Goal: Task Accomplishment & Management: Complete application form

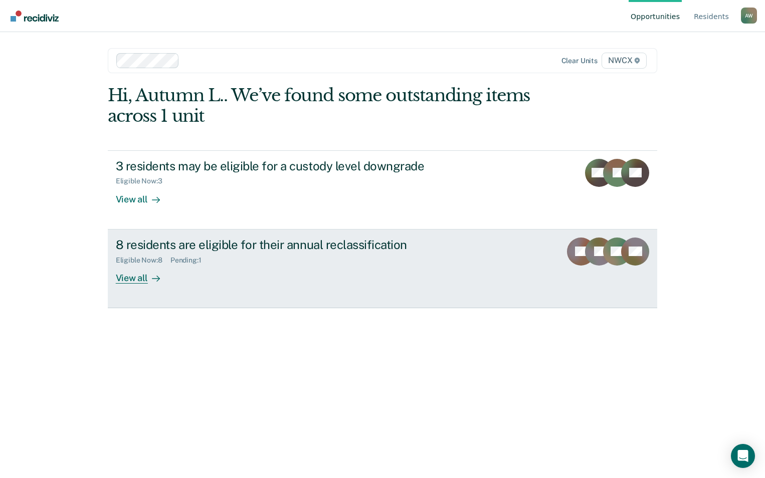
click at [135, 277] on div "View all" at bounding box center [144, 274] width 56 height 20
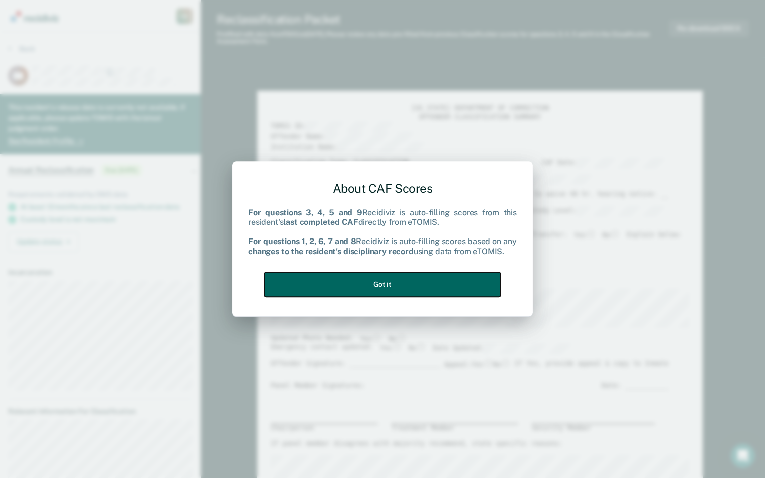
click at [375, 287] on button "Got it" at bounding box center [382, 284] width 237 height 25
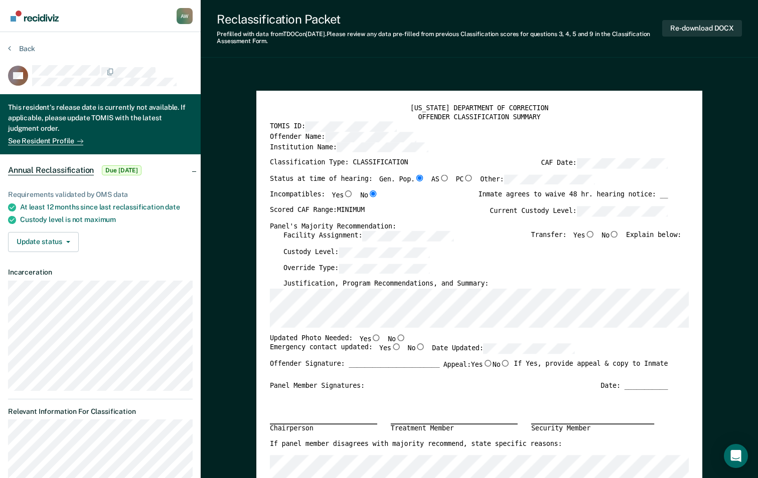
click at [396, 339] on input "No" at bounding box center [401, 337] width 10 height 7
type textarea "x"
radio input "true"
click at [415, 348] on input "No" at bounding box center [420, 347] width 10 height 7
type textarea "x"
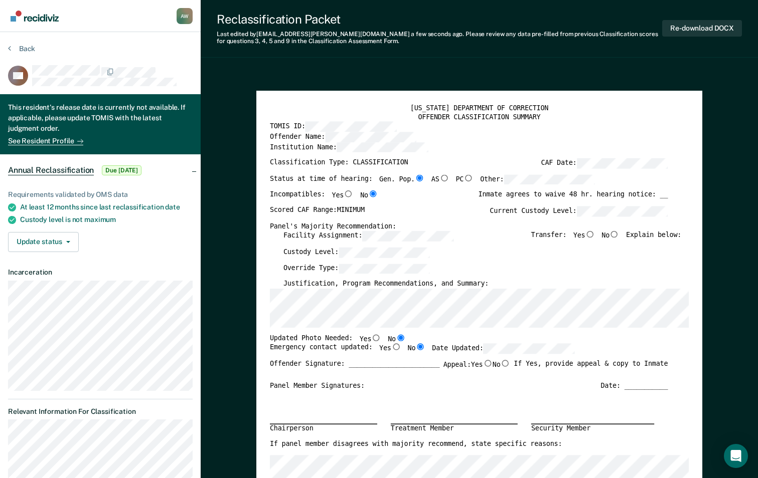
radio input "true"
click at [618, 235] on input "No" at bounding box center [614, 234] width 10 height 7
type textarea "x"
radio input "true"
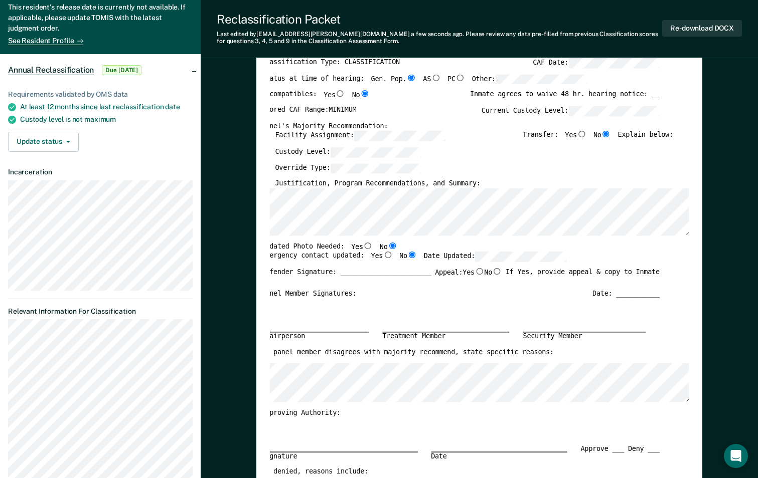
scroll to position [150, 0]
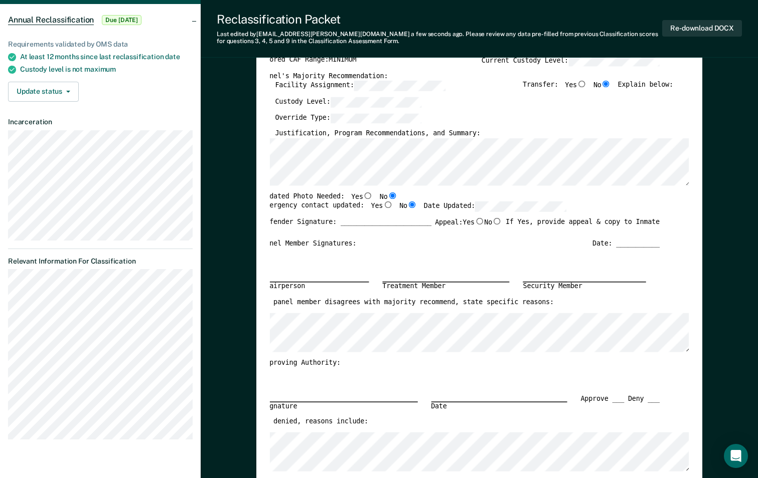
click at [492, 222] on input "No" at bounding box center [497, 221] width 10 height 7
type textarea "x"
radio input "true"
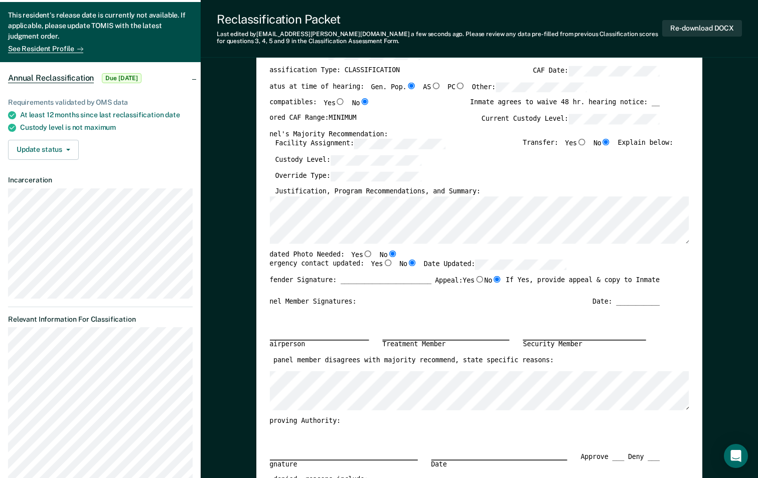
scroll to position [0, 0]
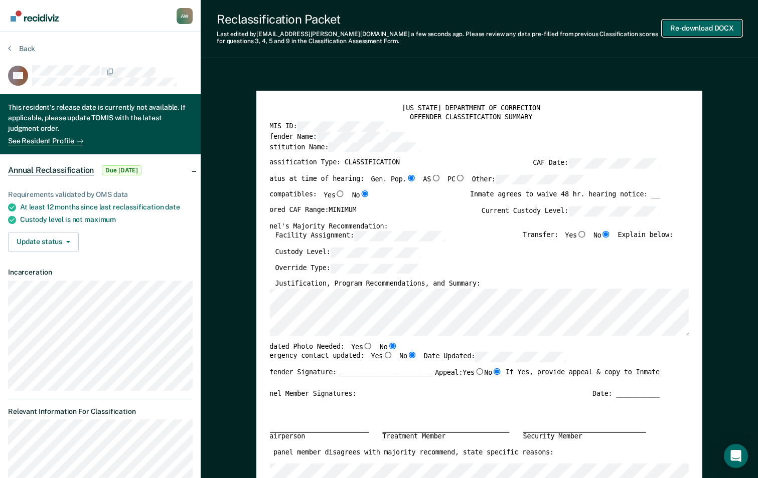
click at [697, 26] on button "Re-download DOCX" at bounding box center [702, 28] width 80 height 17
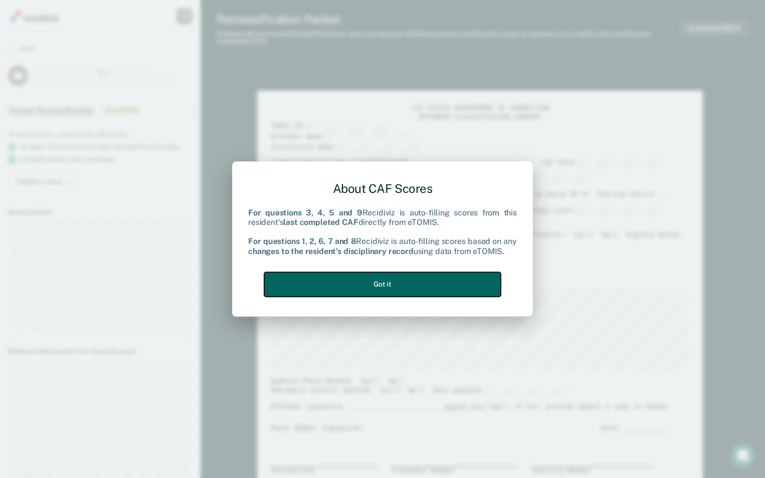
click at [355, 286] on button "Got it" at bounding box center [382, 284] width 237 height 25
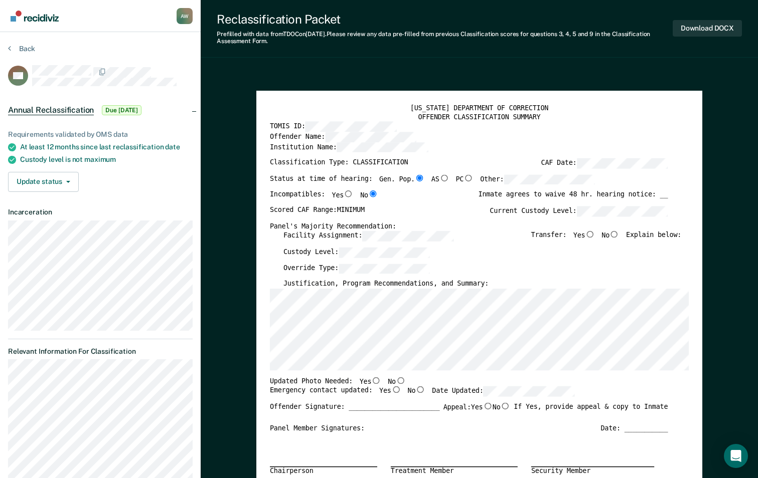
click at [616, 229] on div "Panel's Majority Recommendation:" at bounding box center [469, 226] width 398 height 9
click at [616, 232] on input "No" at bounding box center [614, 234] width 10 height 7
type textarea "x"
radio input "true"
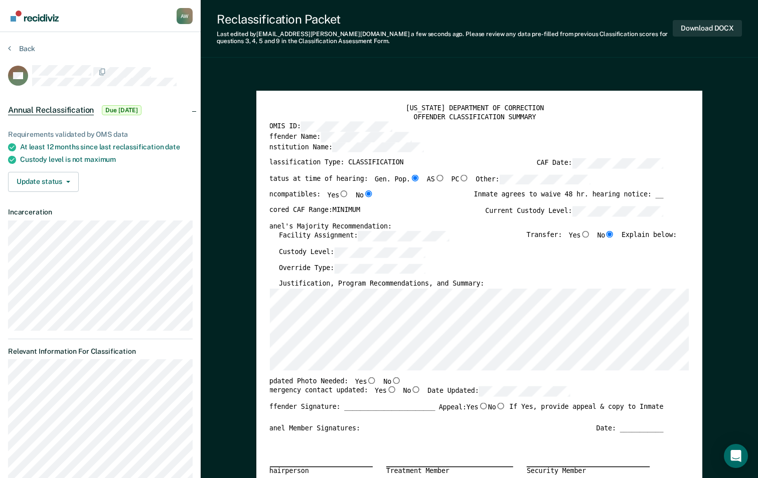
scroll to position [0, 7]
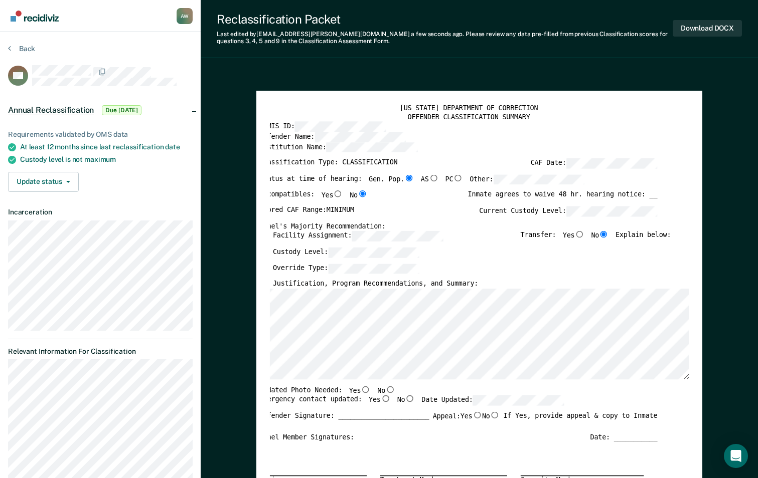
click at [385, 387] on input "No" at bounding box center [390, 389] width 10 height 7
type textarea "x"
radio input "true"
click at [405, 400] on input "No" at bounding box center [410, 399] width 10 height 7
type textarea "x"
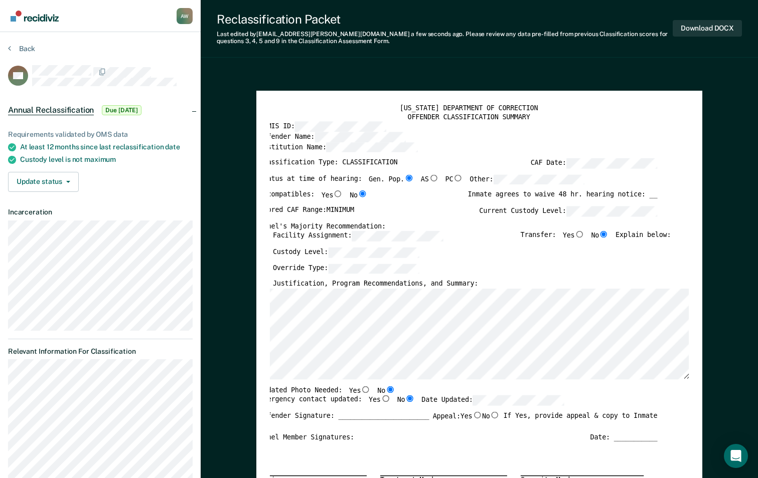
radio input "true"
click at [491, 417] on input "No" at bounding box center [495, 415] width 10 height 7
type textarea "x"
radio input "true"
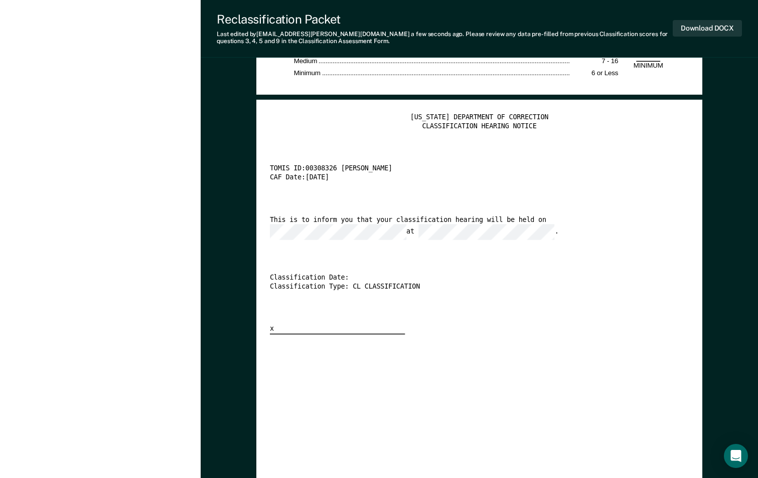
scroll to position [0, 46]
click at [699, 25] on button "Download DOCX" at bounding box center [706, 28] width 69 height 17
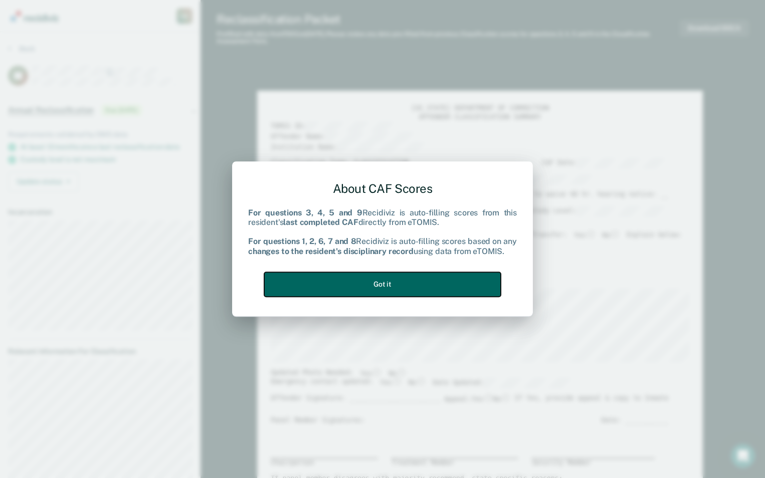
click at [407, 284] on button "Got it" at bounding box center [382, 284] width 237 height 25
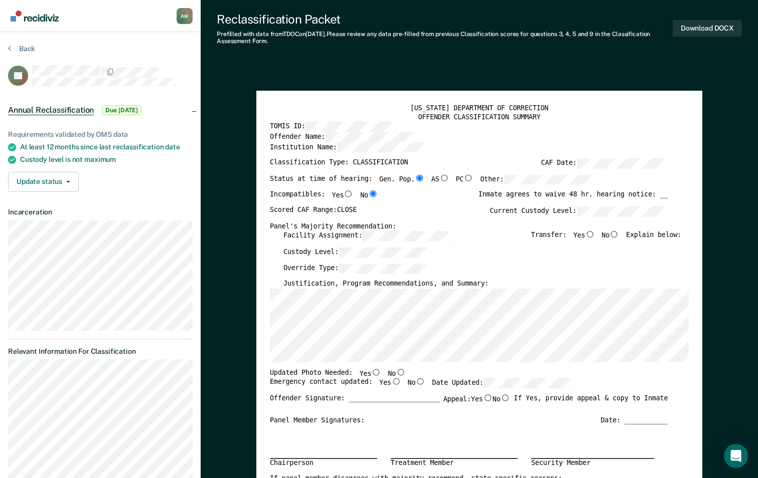
click at [616, 235] on input "No" at bounding box center [614, 234] width 10 height 7
type textarea "x"
radio input "true"
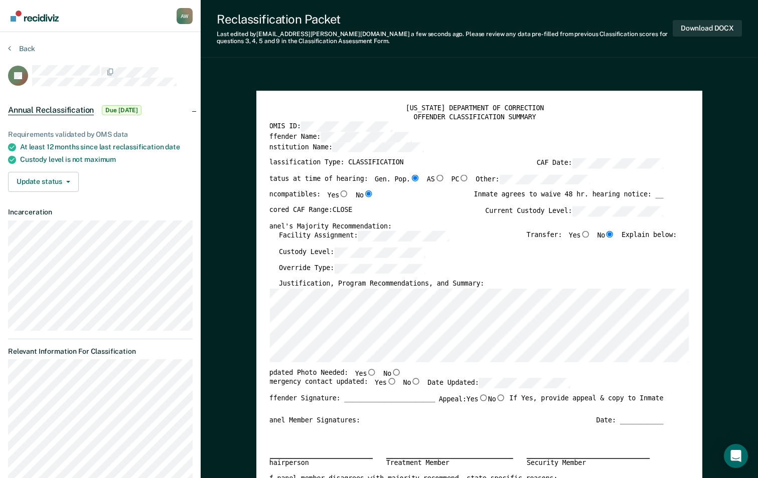
scroll to position [0, 6]
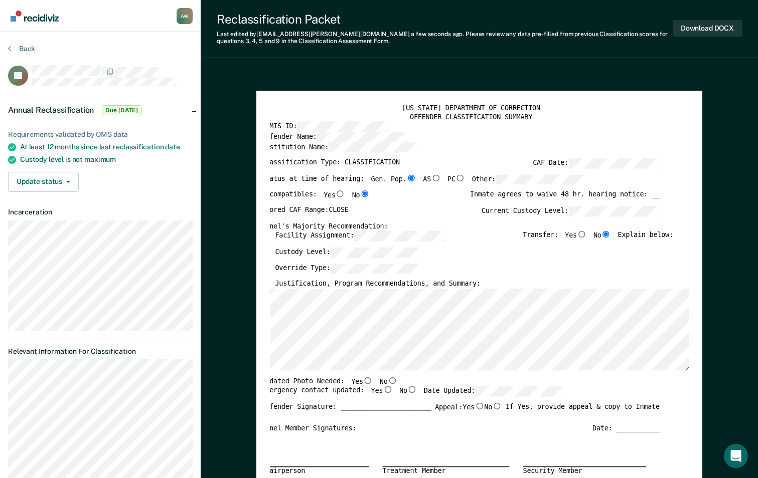
click at [388, 381] on input "No" at bounding box center [393, 380] width 10 height 7
type textarea "x"
radio input "true"
click at [407, 390] on input "No" at bounding box center [412, 390] width 10 height 7
type textarea "x"
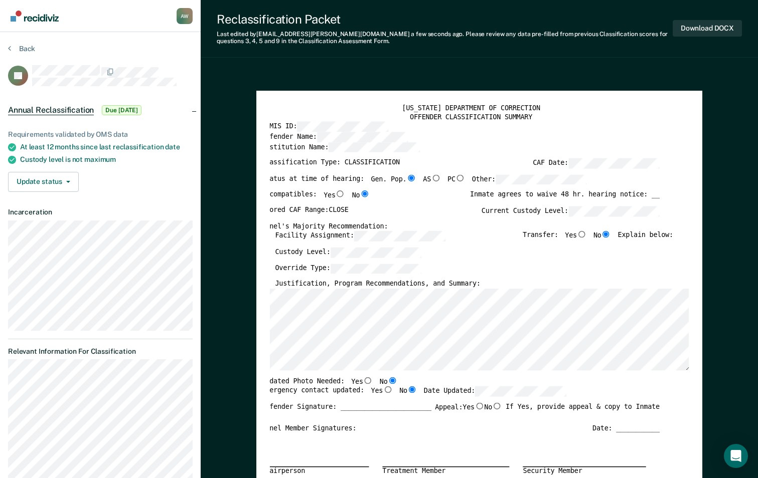
radio input "true"
click at [493, 405] on input "No" at bounding box center [497, 406] width 10 height 7
type textarea "x"
radio input "true"
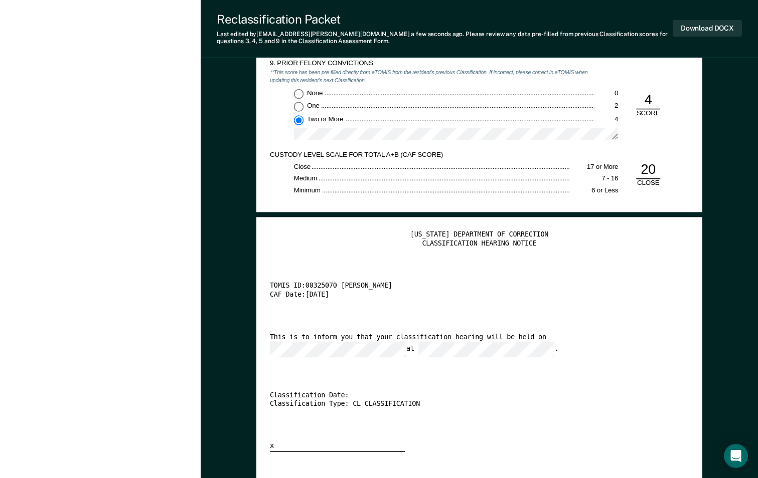
scroll to position [0, 46]
click at [701, 31] on button "Download DOCX" at bounding box center [706, 28] width 69 height 17
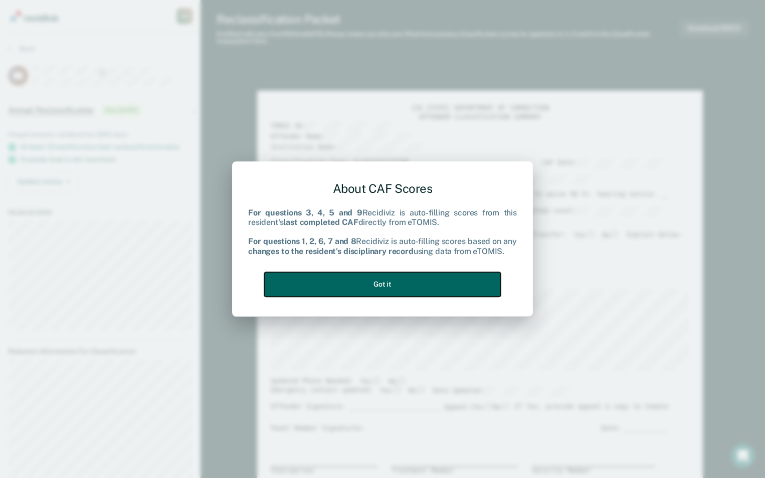
click at [382, 280] on button "Got it" at bounding box center [382, 284] width 237 height 25
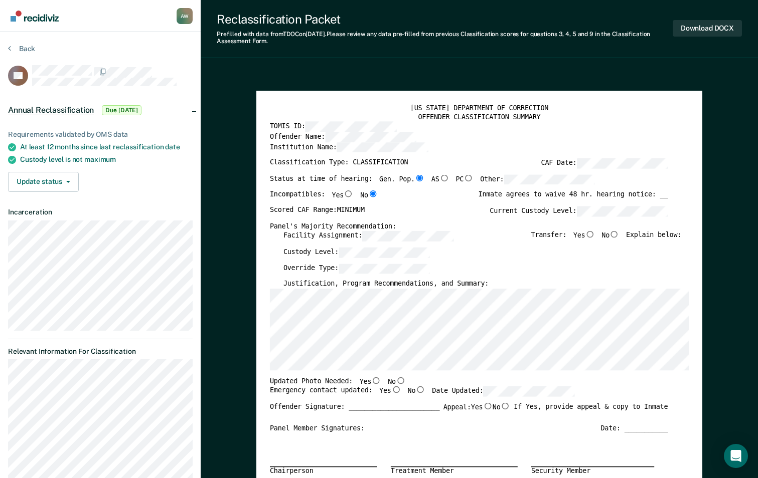
click at [619, 235] on input "No" at bounding box center [614, 234] width 10 height 7
type textarea "x"
radio input "true"
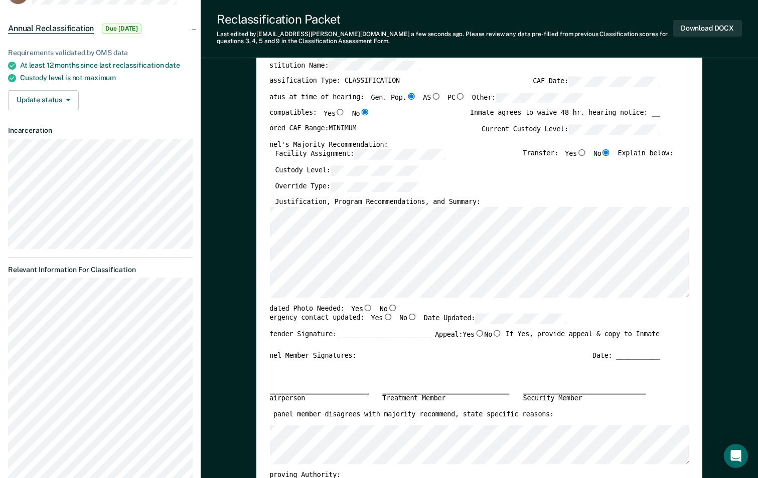
scroll to position [150, 0]
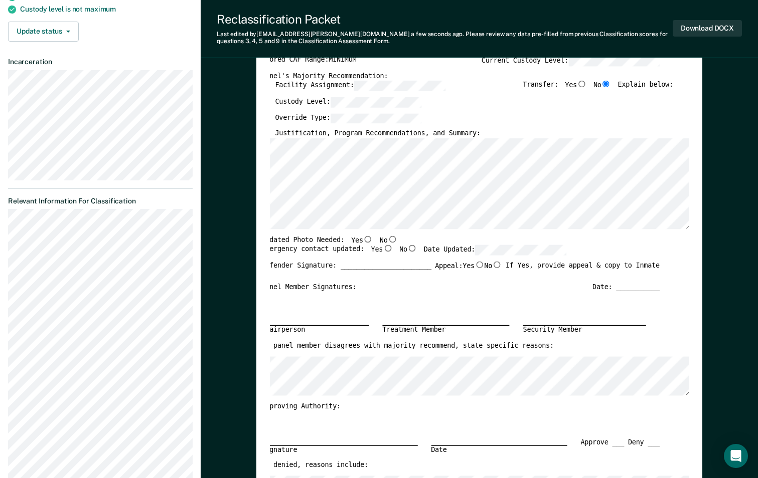
click at [388, 240] on input "No" at bounding box center [393, 239] width 10 height 7
type textarea "x"
radio input "true"
click at [407, 250] on input "No" at bounding box center [412, 248] width 10 height 7
type textarea "x"
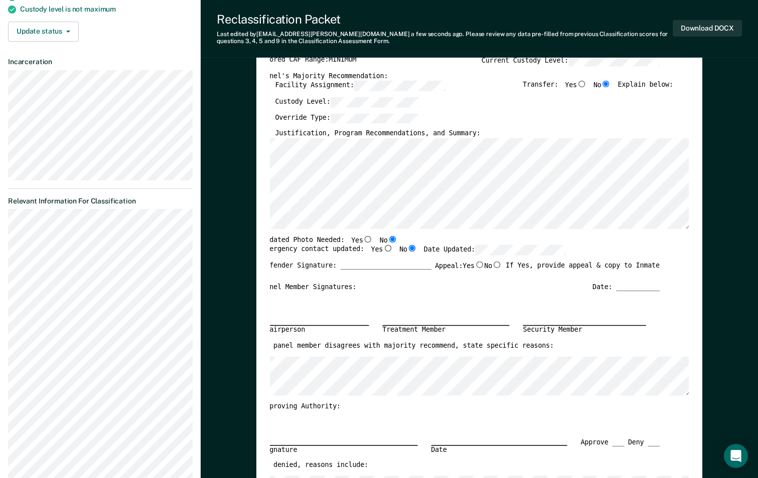
radio input "true"
click at [492, 262] on input "No" at bounding box center [497, 264] width 10 height 7
type textarea "x"
radio input "true"
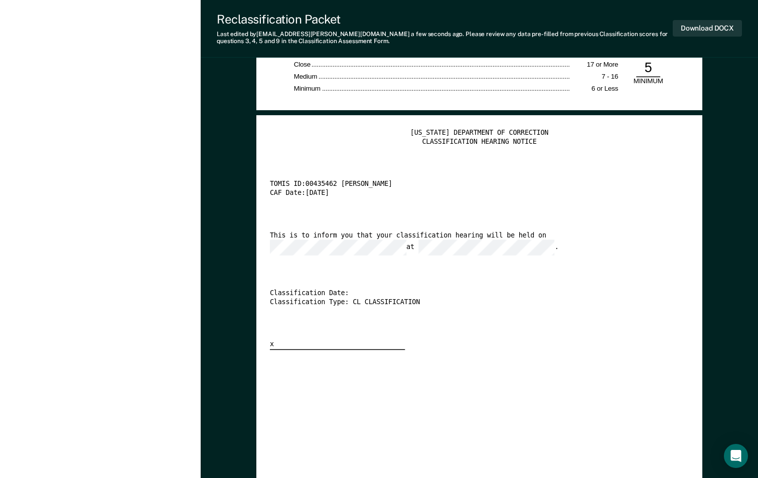
scroll to position [1805, 0]
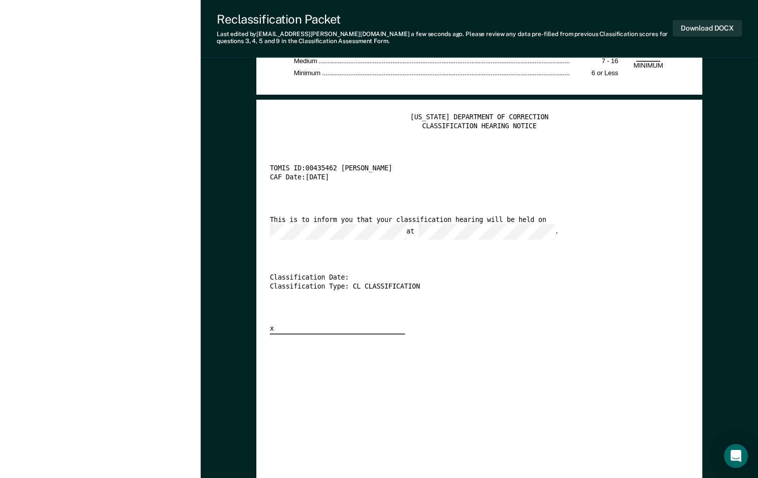
click at [308, 226] on div "This is to inform you that your classification hearing will be held on at ." at bounding box center [469, 228] width 398 height 24
click at [699, 29] on button "Download DOCX" at bounding box center [706, 28] width 69 height 17
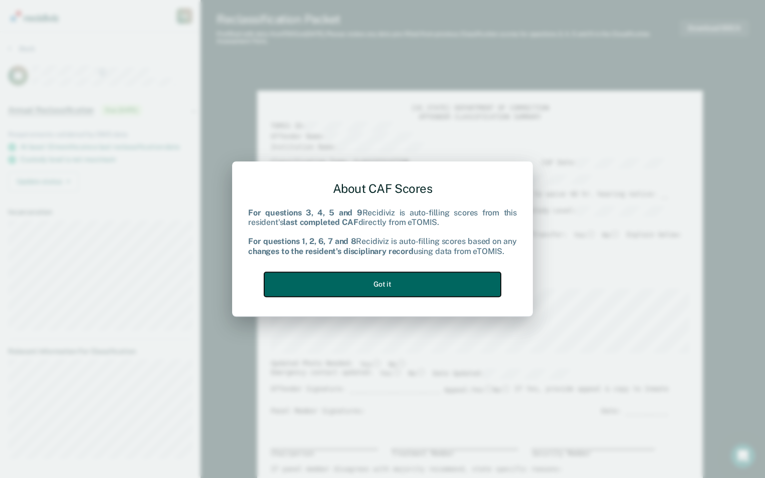
click at [369, 278] on button "Got it" at bounding box center [382, 284] width 237 height 25
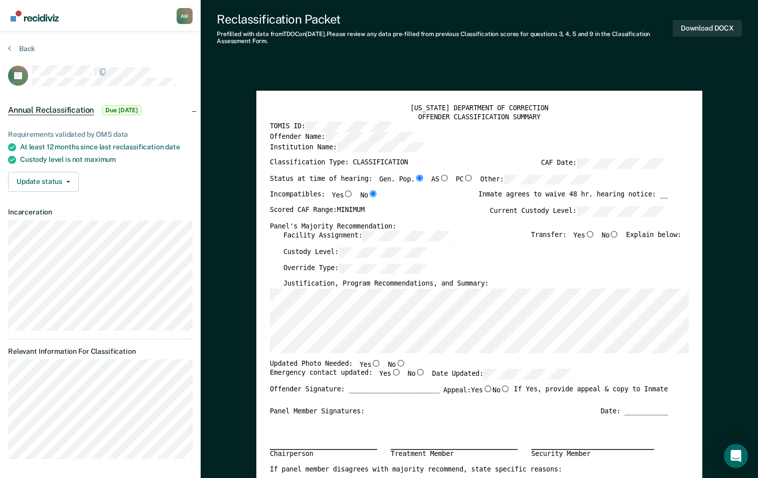
click at [619, 236] on input "No" at bounding box center [614, 234] width 10 height 7
type textarea "x"
radio input "true"
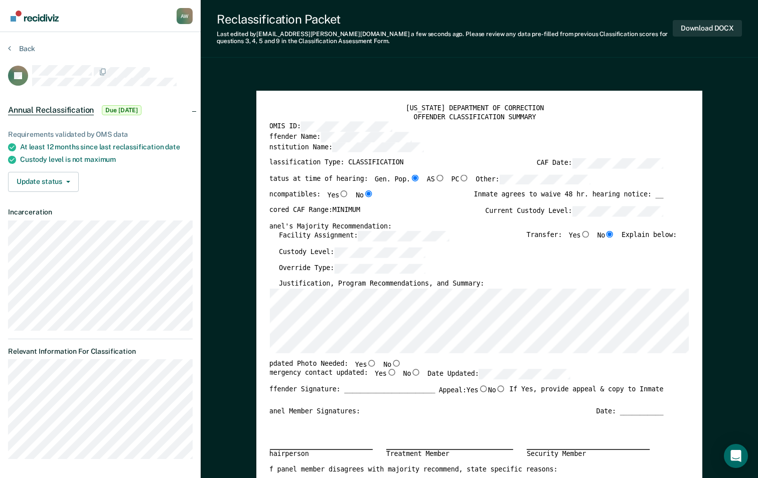
scroll to position [0, 6]
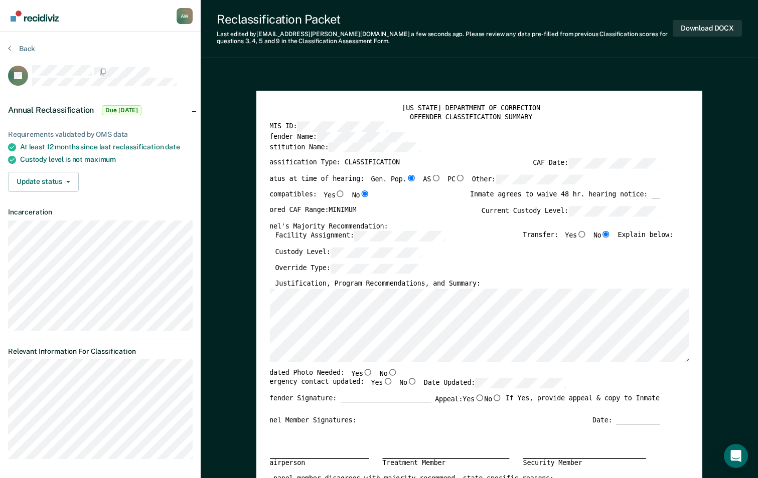
click at [388, 373] on input "No" at bounding box center [393, 372] width 10 height 7
type textarea "x"
radio input "true"
click at [407, 383] on input "No" at bounding box center [412, 381] width 10 height 7
type textarea "x"
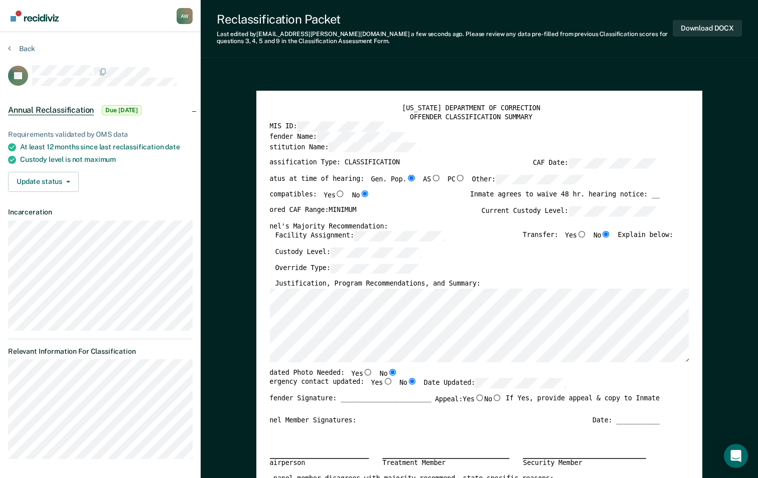
radio input "true"
click at [494, 399] on input "No" at bounding box center [497, 398] width 10 height 7
type textarea "x"
radio input "true"
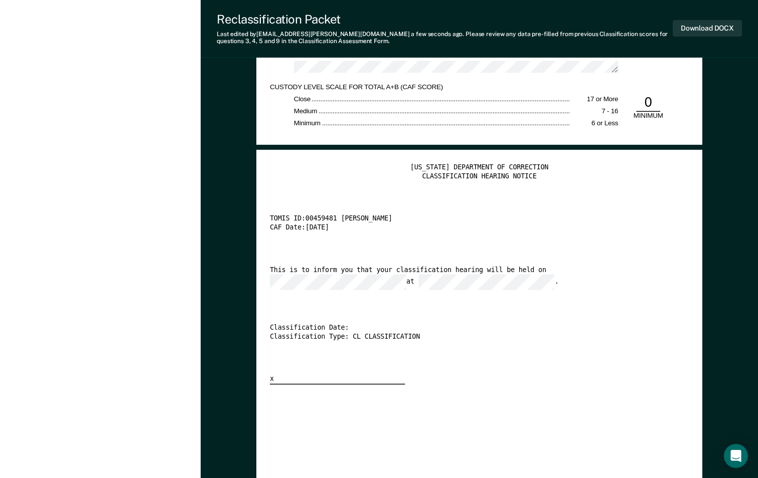
scroll to position [0, 46]
click at [700, 26] on button "Download DOCX" at bounding box center [706, 28] width 69 height 17
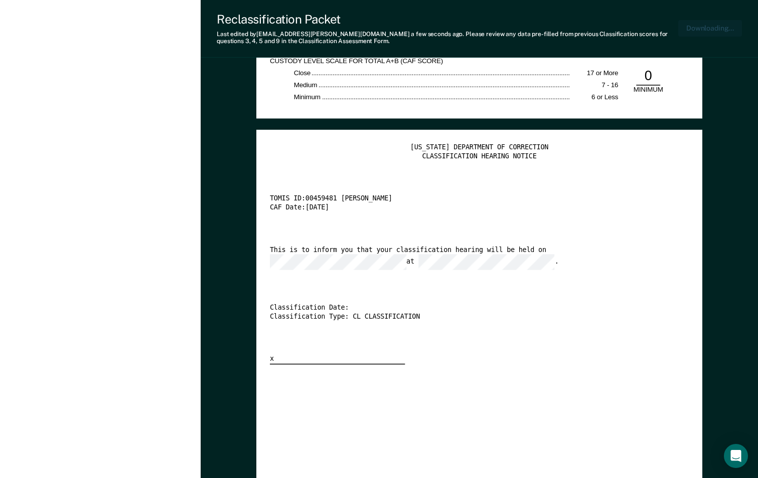
scroll to position [0, 2]
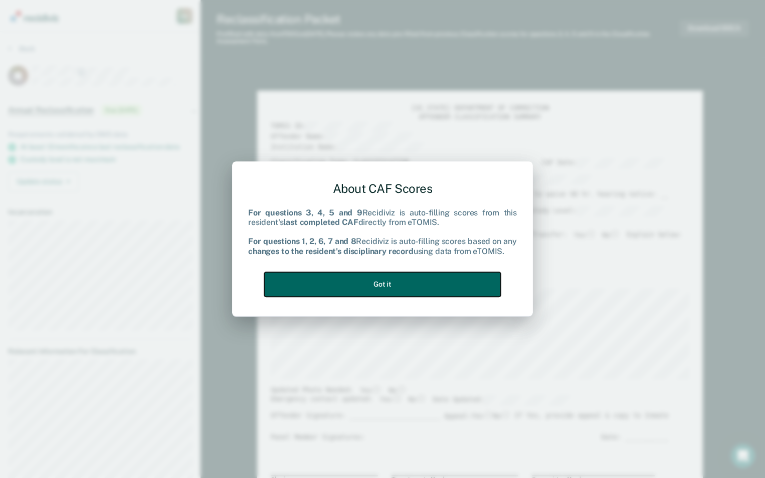
click at [383, 284] on button "Got it" at bounding box center [382, 284] width 237 height 25
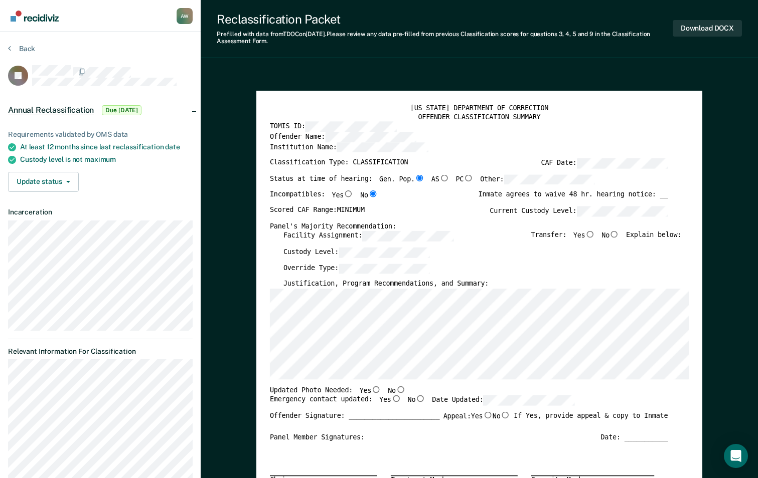
click at [618, 235] on input "No" at bounding box center [614, 234] width 10 height 7
type textarea "x"
radio input "true"
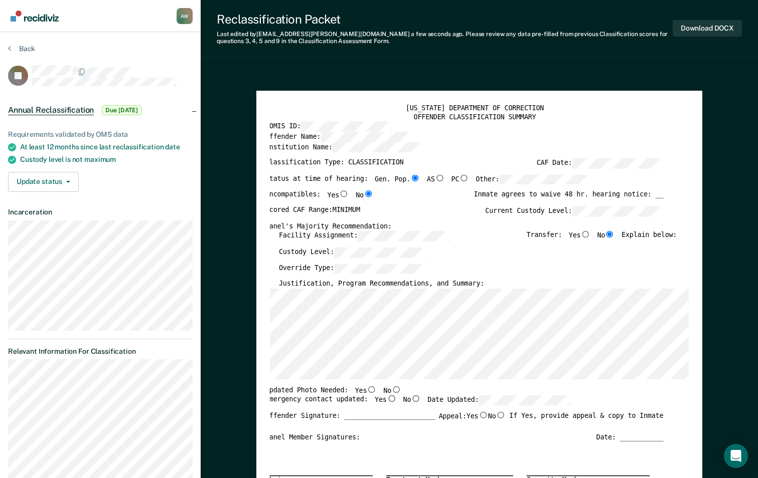
scroll to position [0, 6]
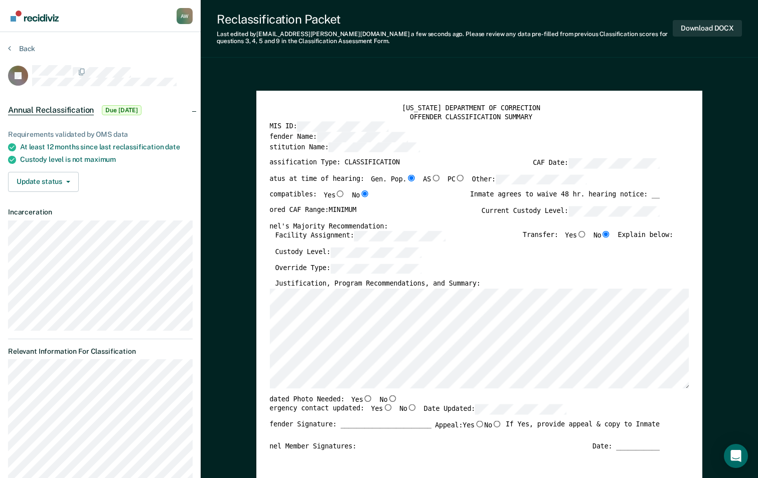
click at [388, 399] on input "No" at bounding box center [393, 398] width 10 height 7
type textarea "x"
radio input "true"
click at [407, 408] on input "No" at bounding box center [412, 408] width 10 height 7
type textarea "x"
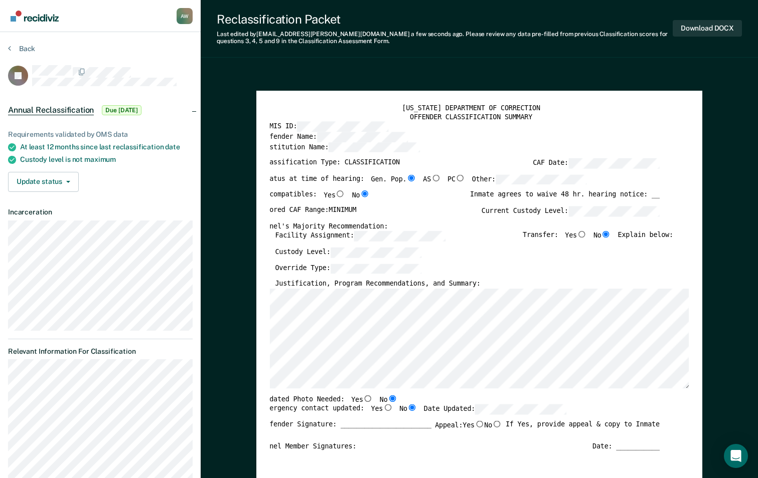
radio input "true"
click at [493, 424] on input "No" at bounding box center [497, 424] width 10 height 7
type textarea "x"
radio input "true"
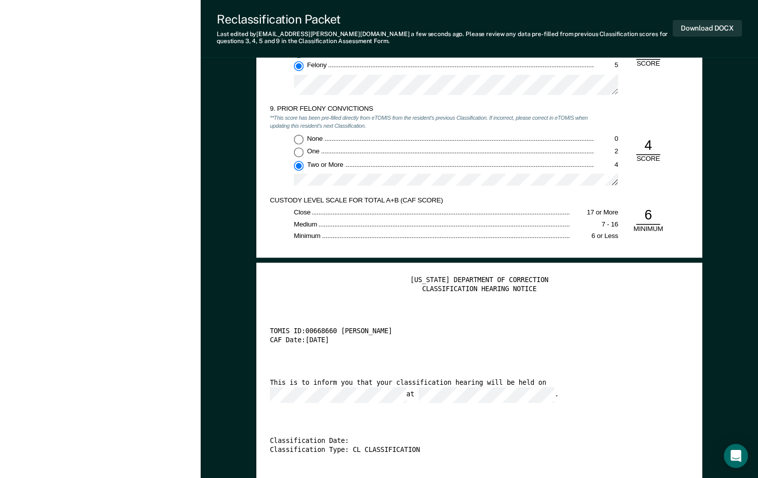
scroll to position [0, 44]
click at [708, 28] on button "Download DOCX" at bounding box center [706, 28] width 69 height 17
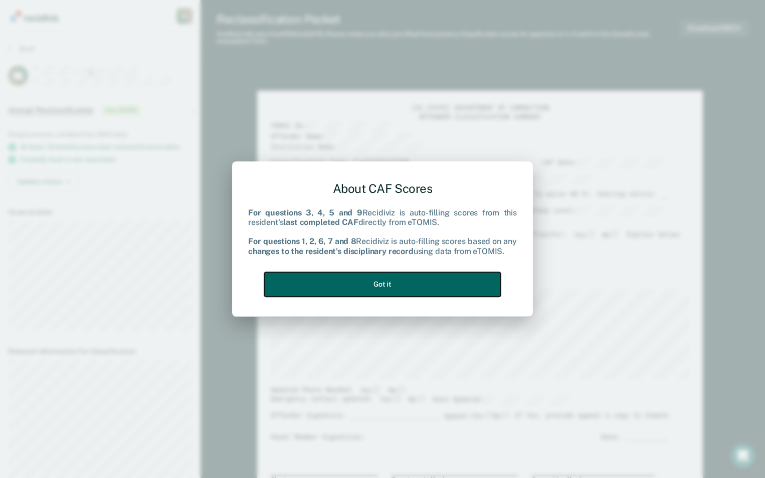
click at [391, 277] on button "Got it" at bounding box center [382, 284] width 237 height 25
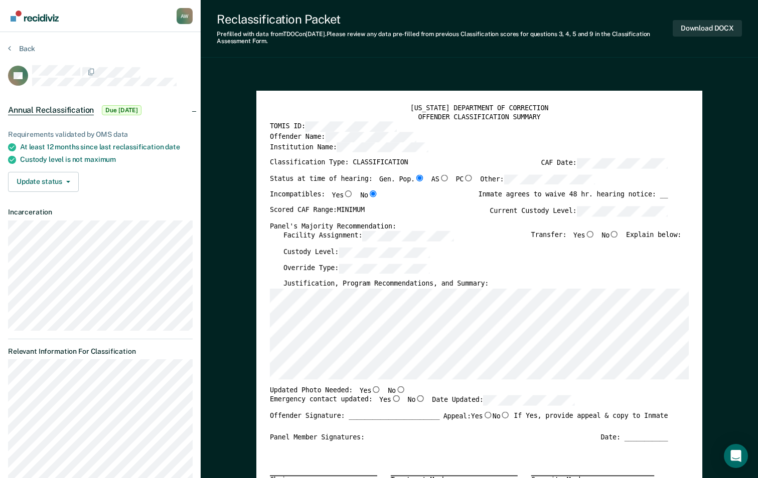
click at [618, 235] on input "No" at bounding box center [614, 234] width 10 height 7
type textarea "x"
radio input "true"
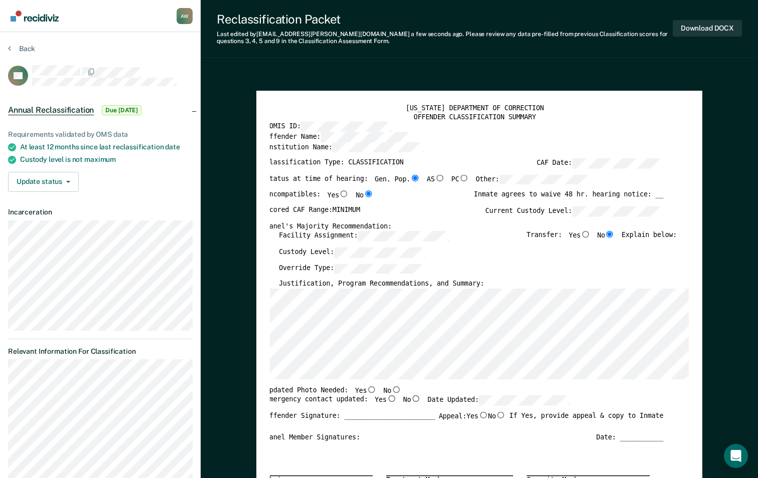
scroll to position [0, 6]
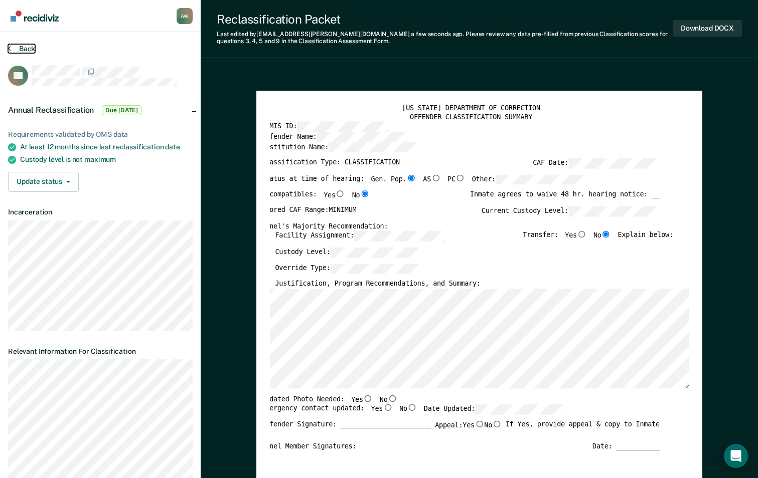
click at [23, 49] on button "Back" at bounding box center [21, 48] width 27 height 9
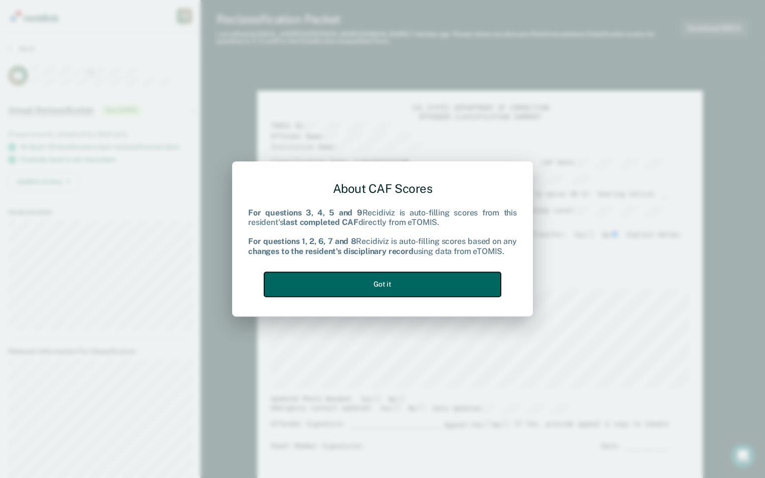
click at [416, 285] on button "Got it" at bounding box center [382, 284] width 237 height 25
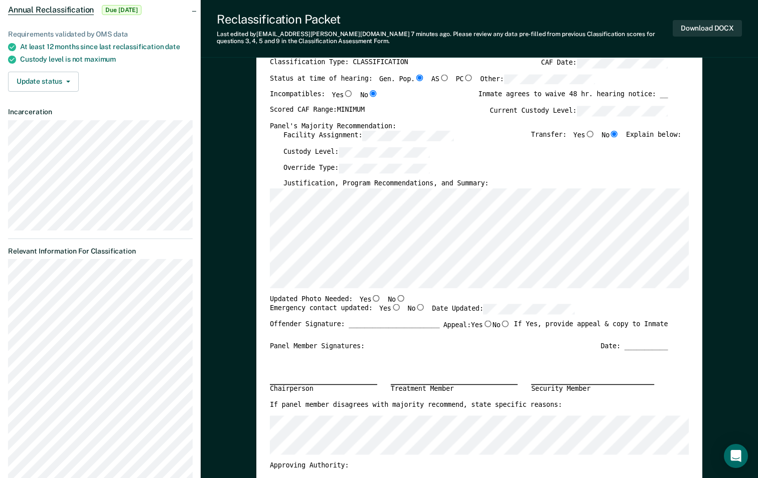
scroll to position [251, 0]
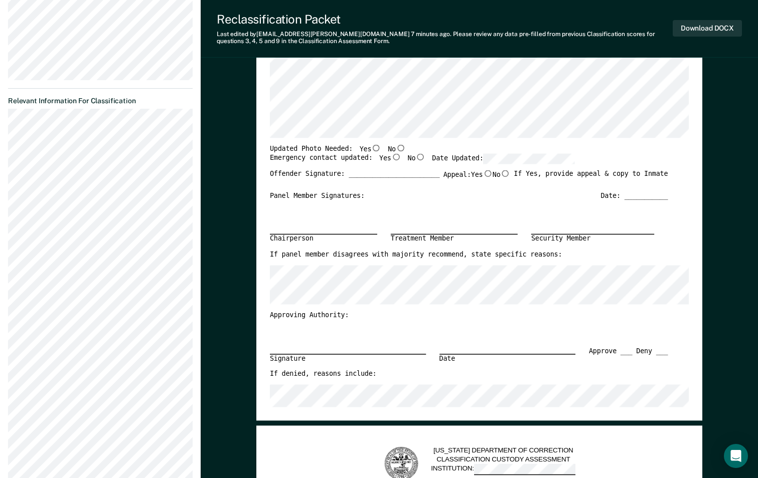
click at [396, 149] on input "No" at bounding box center [401, 147] width 10 height 7
type textarea "x"
radio input "true"
click at [415, 156] on input "No" at bounding box center [420, 157] width 10 height 7
type textarea "x"
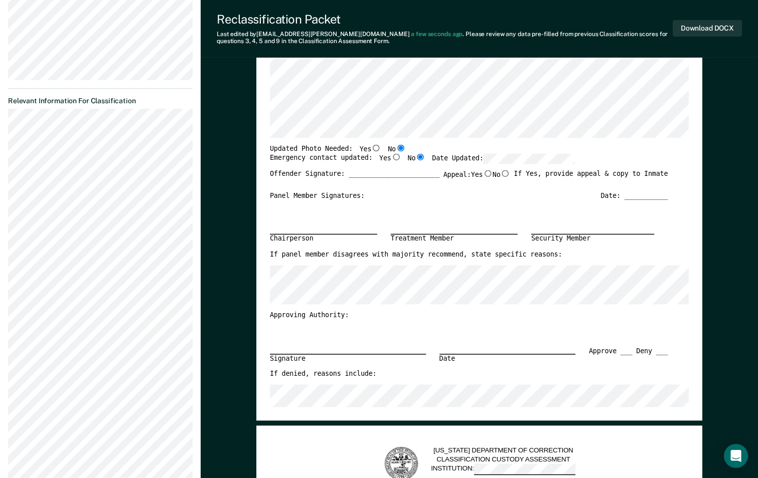
radio input "true"
click at [501, 173] on input "No" at bounding box center [505, 173] width 10 height 7
type textarea "x"
radio input "true"
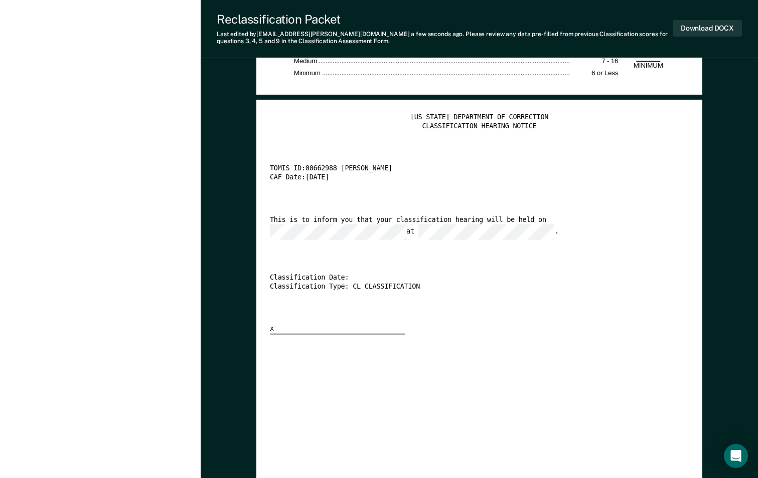
scroll to position [0, 19]
click at [695, 28] on button "Download DOCX" at bounding box center [706, 28] width 69 height 17
type textarea "x"
